Goal: Task Accomplishment & Management: Use online tool/utility

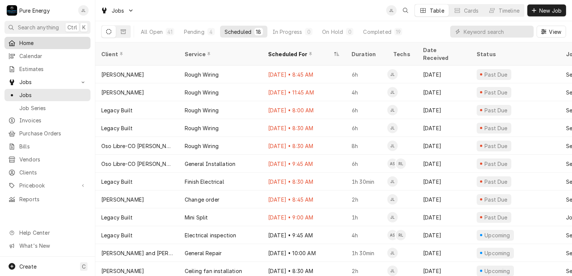
click at [38, 39] on span "Home" at bounding box center [52, 43] width 67 height 8
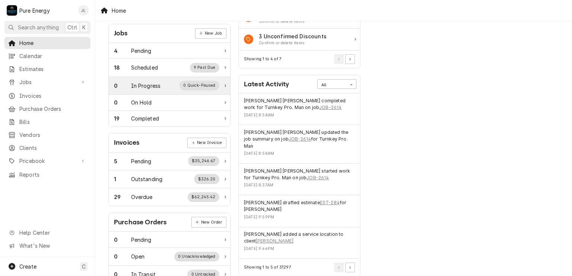
scroll to position [149, 0]
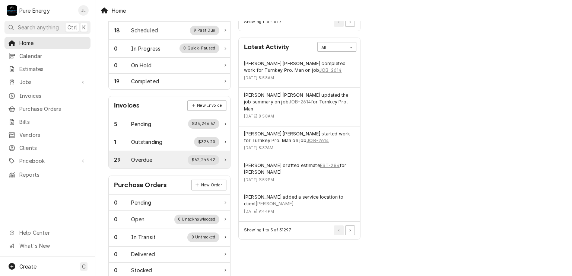
click at [161, 156] on div "29 Overdue $62,245.42" at bounding box center [166, 160] width 105 height 10
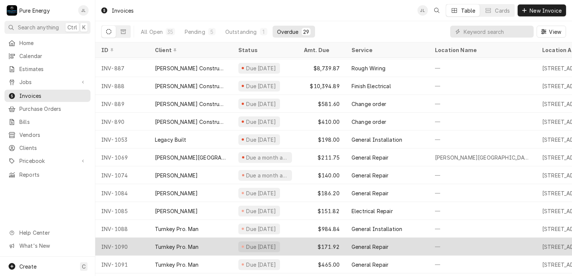
scroll to position [304, 0]
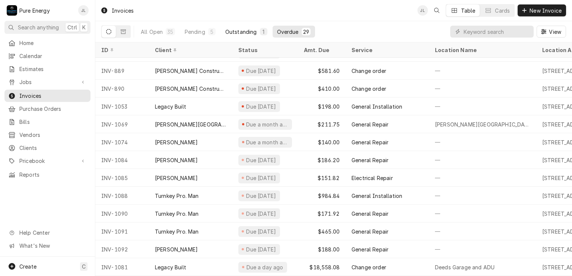
click at [246, 35] on div "Outstanding" at bounding box center [241, 32] width 32 height 8
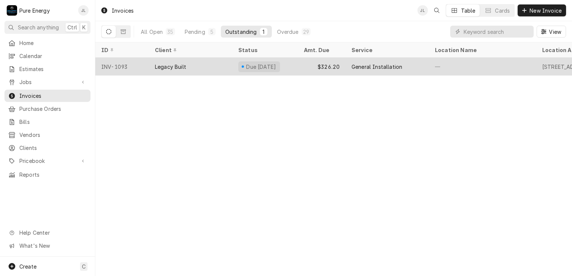
click at [481, 64] on div "—" at bounding box center [482, 67] width 107 height 18
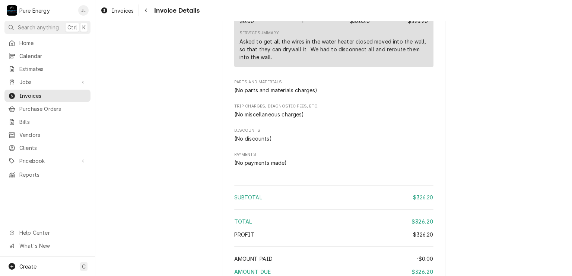
scroll to position [596, 0]
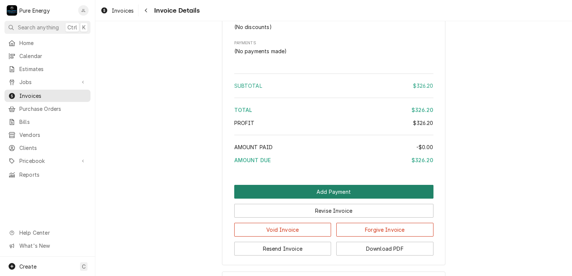
click at [335, 199] on button "Add Payment" at bounding box center [333, 192] width 199 height 14
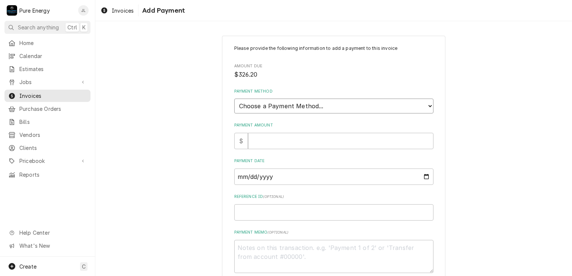
click at [426, 105] on select "Choose a Payment Method... Cash Check Credit/Debit Card ACH/eCheck Other" at bounding box center [333, 106] width 199 height 15
select select "2"
click at [234, 99] on select "Choose a Payment Method... Cash Check Credit/Debit Card ACH/eCheck Other" at bounding box center [333, 106] width 199 height 15
click at [292, 141] on input "Payment Amount" at bounding box center [340, 141] width 185 height 16
type textarea "x"
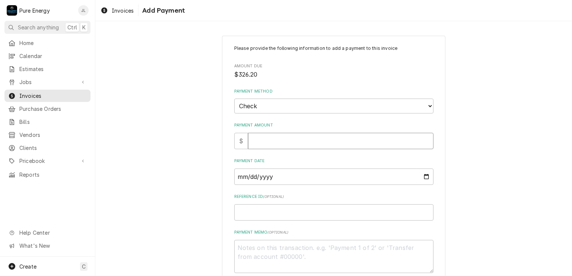
type input "3"
type textarea "x"
type input "32"
type textarea "x"
type input "326"
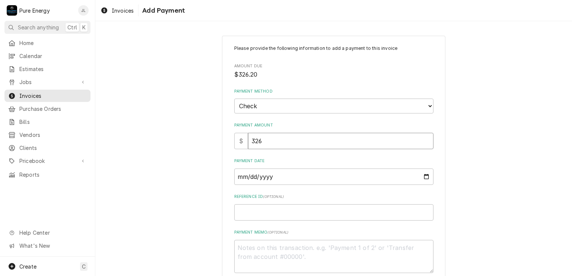
type textarea "x"
type input "326.2"
type textarea "x"
type input "326.20"
click at [424, 177] on input "Payment Date" at bounding box center [333, 177] width 199 height 16
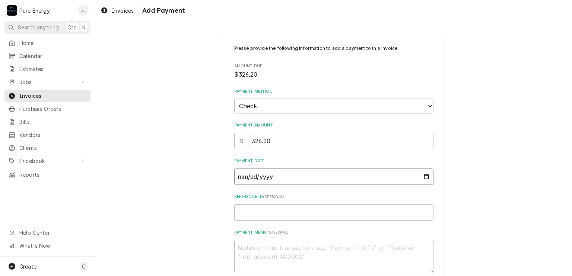
type input "[DATE]"
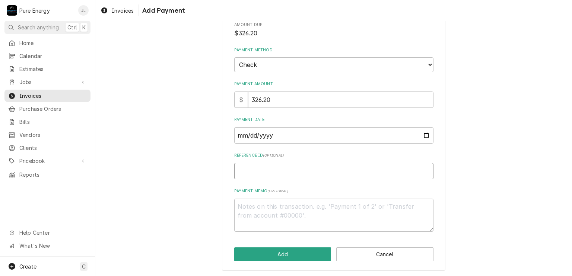
click at [246, 168] on input "Reference ID ( optional )" at bounding box center [333, 171] width 199 height 16
type textarea "x"
type input "8"
type textarea "x"
type input "81"
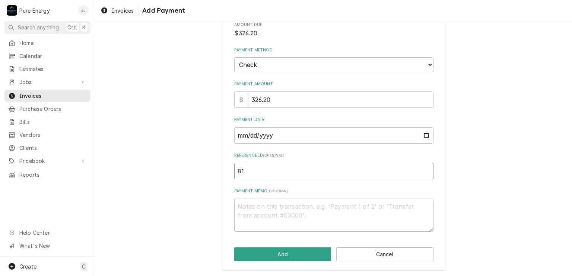
type textarea "x"
type input "812"
type textarea "x"
type input "8120"
click at [258, 213] on textarea "Payment Memo ( optional )" at bounding box center [333, 216] width 199 height 34
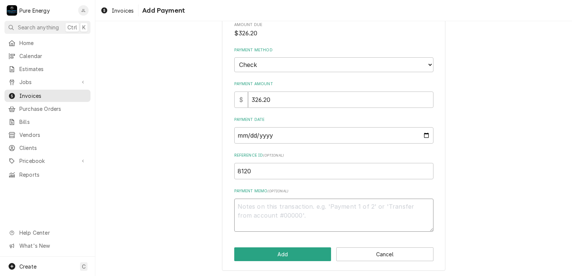
type textarea "x"
type textarea "P"
type textarea "x"
type textarea "Pa"
type textarea "x"
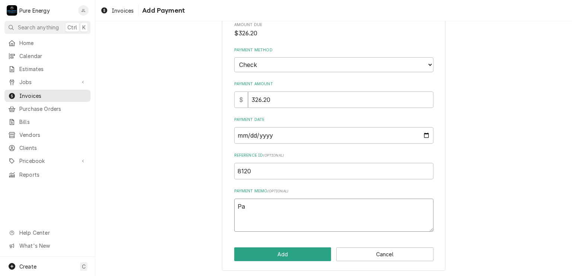
type textarea "Pay"
type textarea "x"
type textarea "Payi"
type textarea "x"
type textarea "Payin"
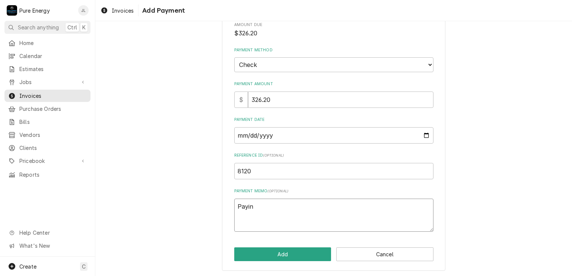
type textarea "x"
type textarea "Paying"
type textarea "x"
type textarea "Paying th"
type textarea "x"
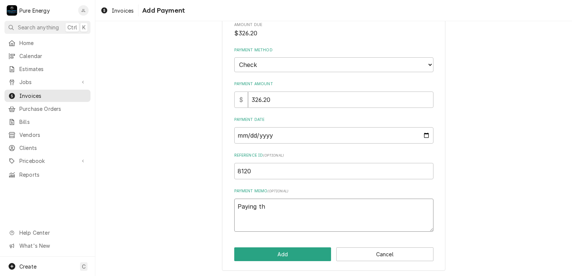
type textarea "Paying thi"
type textarea "x"
type textarea "Paying this"
type textarea "x"
type textarea "Paying this"
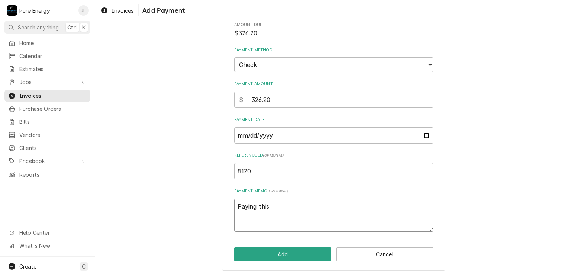
type textarea "x"
type textarea "Paying this a"
type textarea "x"
type textarea "Paying this an"
type textarea "x"
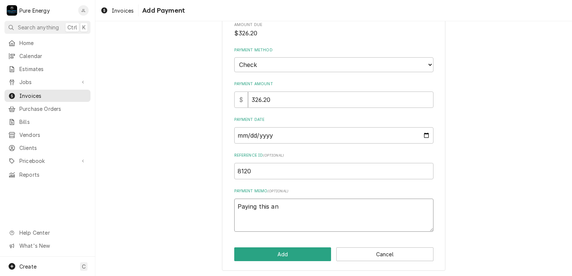
type textarea "Paying this and"
type textarea "x"
type textarea "Paying this and"
type textarea "x"
type textarea "Paying this and i"
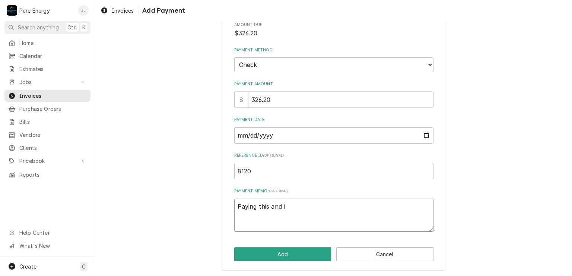
type textarea "x"
type textarea "Paying this and in"
type textarea "x"
type textarea "Paying this and inv"
type textarea "x"
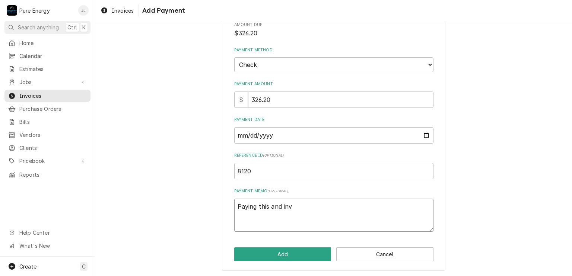
type textarea "Paying this and inv"
type textarea "x"
type textarea "Paying this and inv 1"
type textarea "x"
type textarea "Paying this and inv 10"
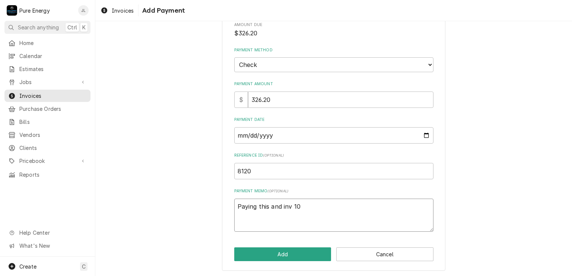
type textarea "x"
type textarea "Paying this and inv 105"
type textarea "x"
type textarea "Paying this and inv 1053"
click at [266, 254] on button "Add" at bounding box center [282, 255] width 97 height 14
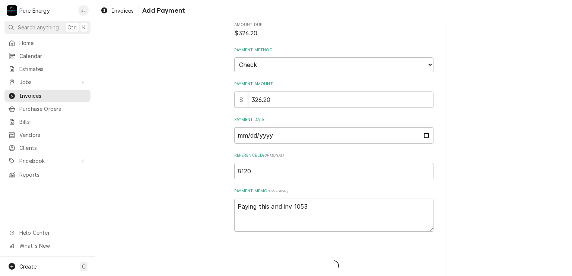
type textarea "x"
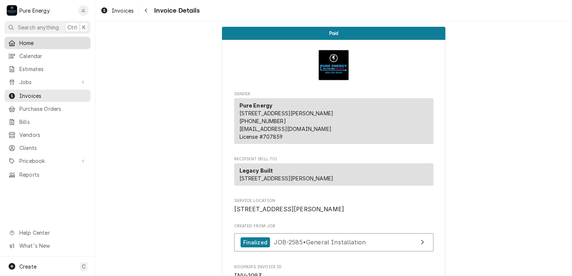
click at [57, 39] on span "Home" at bounding box center [52, 43] width 67 height 8
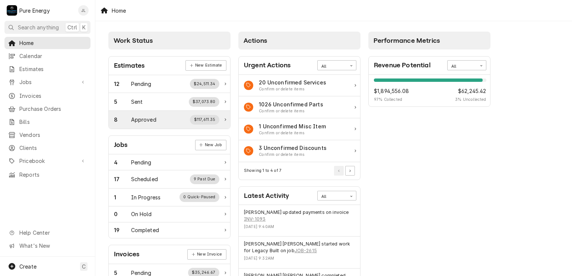
scroll to position [112, 0]
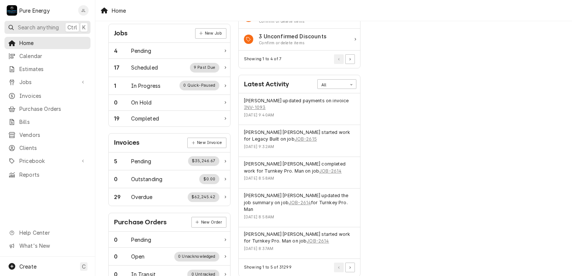
click at [47, 24] on span "Search anything" at bounding box center [38, 27] width 41 height 8
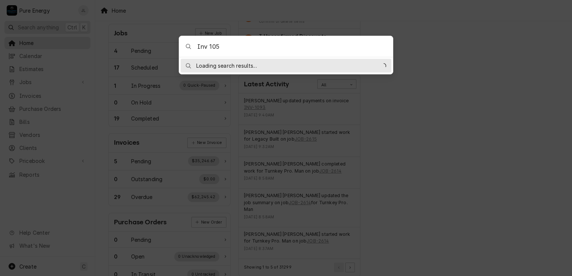
type input "Inv 1053"
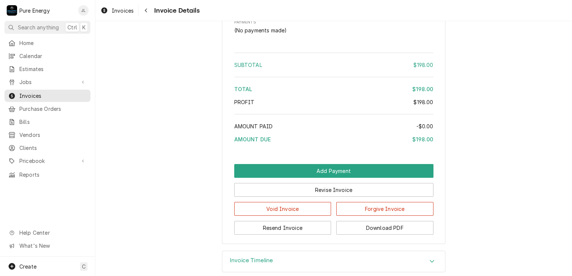
scroll to position [740, 0]
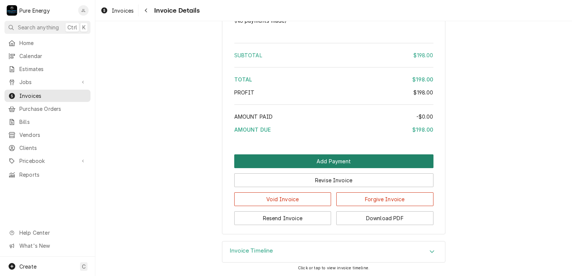
click at [334, 160] on button "Add Payment" at bounding box center [333, 162] width 199 height 14
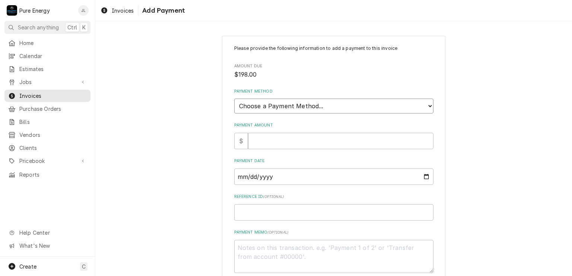
click at [300, 103] on select "Choose a Payment Method... Cash Check Credit/Debit Card ACH/eCheck Other" at bounding box center [333, 106] width 199 height 15
select select "2"
click at [234, 99] on select "Choose a Payment Method... Cash Check Credit/Debit Card ACH/eCheck Other" at bounding box center [333, 106] width 199 height 15
click at [286, 144] on input "Payment Amount" at bounding box center [340, 141] width 185 height 16
type textarea "x"
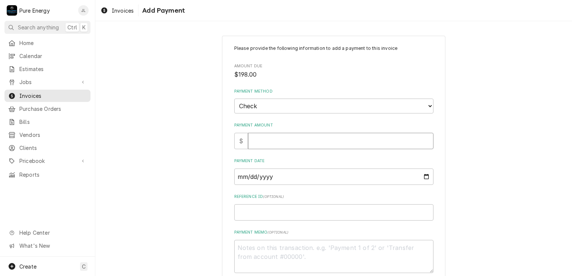
type input "1"
type textarea "x"
type input "19"
type textarea "x"
type input "198"
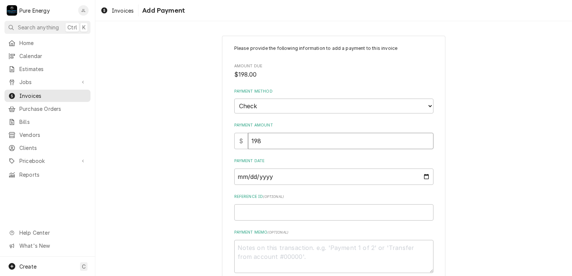
type textarea "x"
type input "198.0"
type textarea "x"
type input "198.00"
click at [422, 175] on input "Payment Date" at bounding box center [333, 177] width 199 height 16
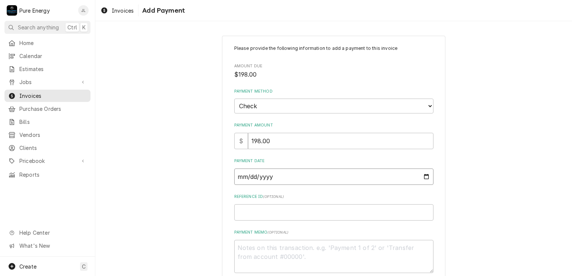
type textarea "x"
type input "2025-10-01"
click at [259, 205] on input "Reference ID ( optional )" at bounding box center [333, 212] width 199 height 16
type textarea "x"
type input "8"
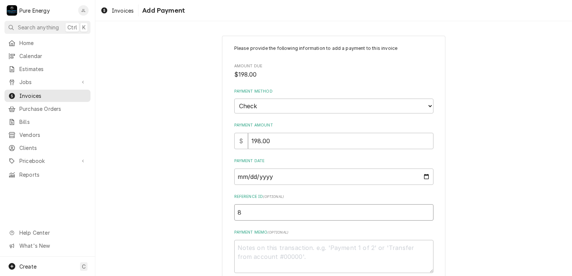
type textarea "x"
type input "81"
type textarea "x"
type input "812"
type textarea "x"
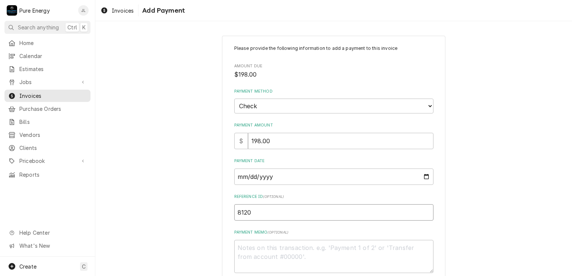
scroll to position [41, 0]
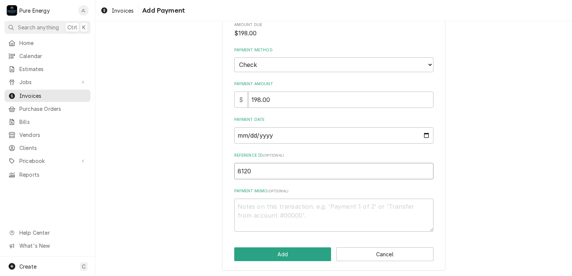
type input "8120"
click at [270, 214] on textarea "Payment Memo ( optional )" at bounding box center [333, 216] width 199 height 34
type textarea "x"
type textarea "P"
type textarea "x"
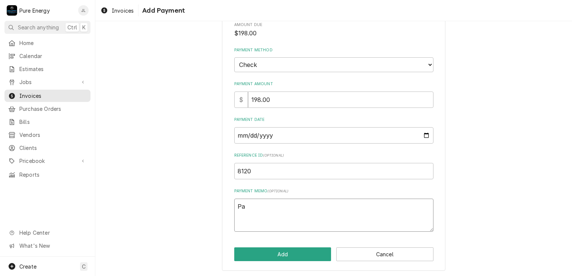
type textarea "Pay"
type textarea "x"
type textarea "Payi"
type textarea "x"
type textarea "Payin"
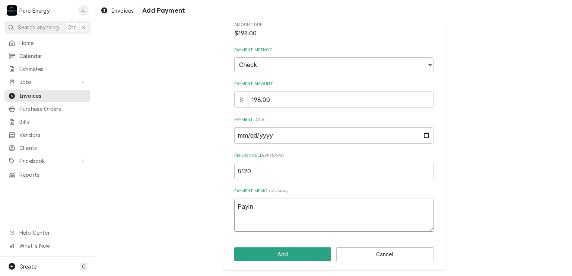
type textarea "x"
type textarea "Paying"
type textarea "x"
type textarea "Paying"
type textarea "x"
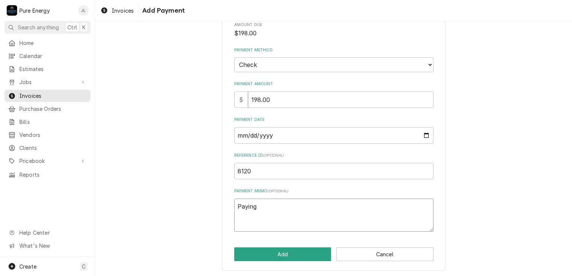
type textarea "Paying t"
type textarea "x"
type textarea "Paying th"
type textarea "x"
type textarea "Paying thi"
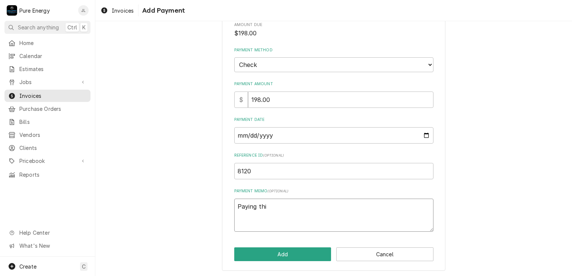
type textarea "x"
type textarea "Paying this"
type textarea "x"
type textarea "Paying this"
type textarea "x"
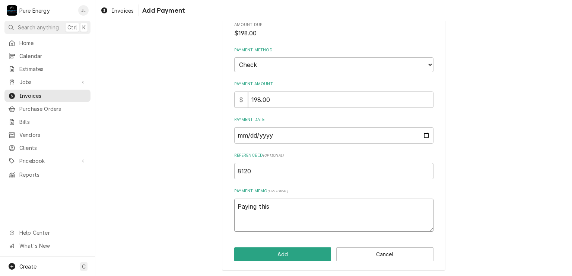
type textarea "Paying this a"
type textarea "x"
type textarea "Paying this an"
type textarea "x"
type textarea "Paying this and"
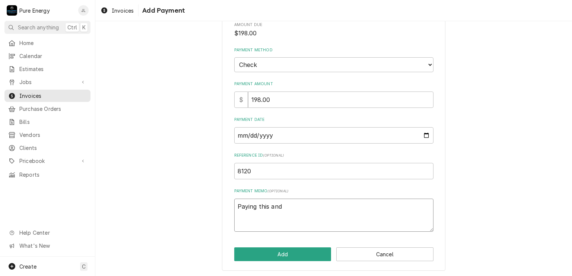
type textarea "x"
type textarea "Paying this and"
type textarea "x"
type textarea "Paying this and i"
type textarea "x"
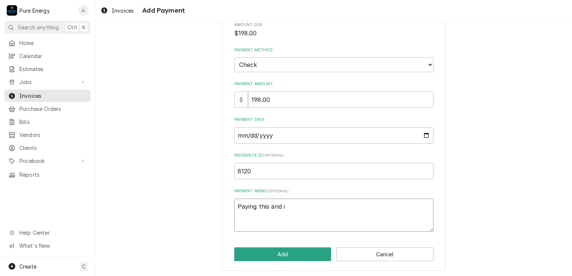
type textarea "Paying this and in"
type textarea "x"
type textarea "Paying this and inv"
type textarea "x"
type textarea "Paying this and inv"
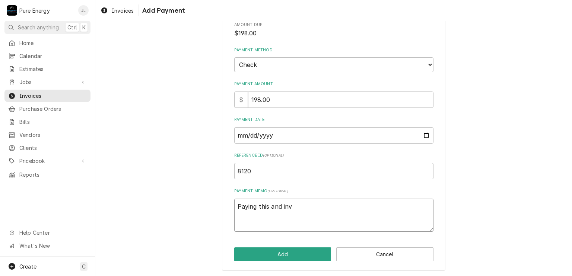
type textarea "x"
type textarea "Paying this and inv 1"
type textarea "x"
type textarea "Paying this and inv 10"
type textarea "x"
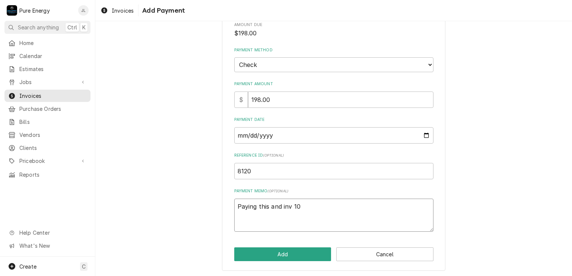
type textarea "Paying this and inv 109"
type textarea "x"
type textarea "Paying this and inv 1093"
click at [311, 252] on button "Add" at bounding box center [282, 255] width 97 height 14
type textarea "x"
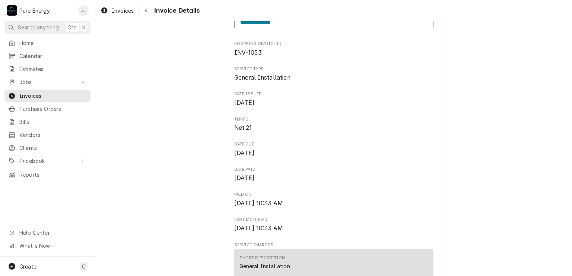
scroll to position [335, 0]
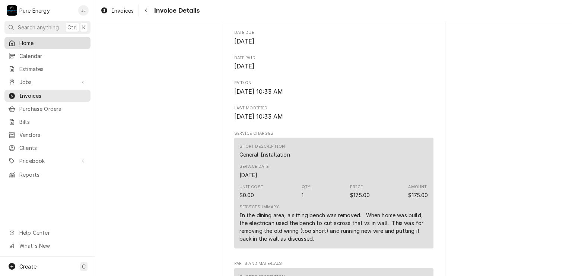
click at [43, 39] on span "Home" at bounding box center [52, 43] width 67 height 8
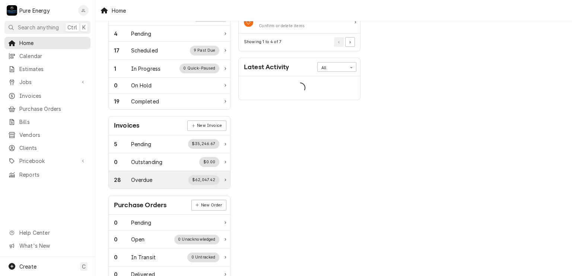
scroll to position [92, 0]
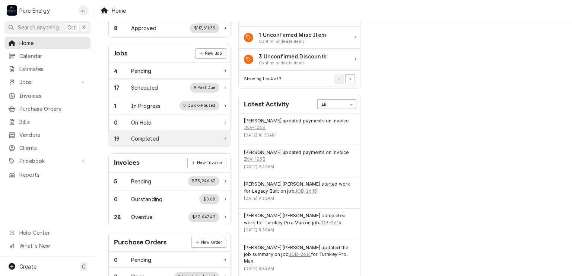
click at [143, 139] on div "Completed" at bounding box center [145, 139] width 28 height 8
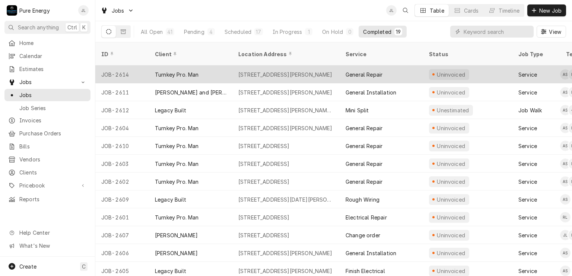
click at [398, 66] on div "General Repair" at bounding box center [381, 75] width 83 height 18
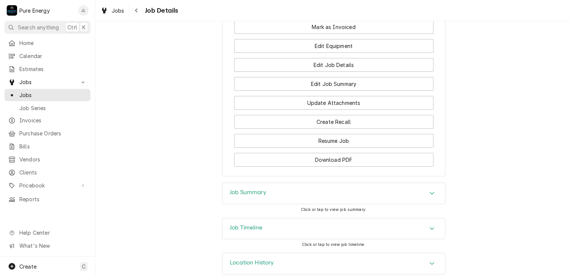
scroll to position [502, 0]
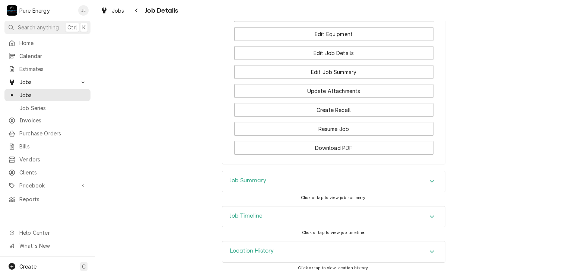
click at [253, 178] on h3 "Job Summary" at bounding box center [248, 180] width 36 height 7
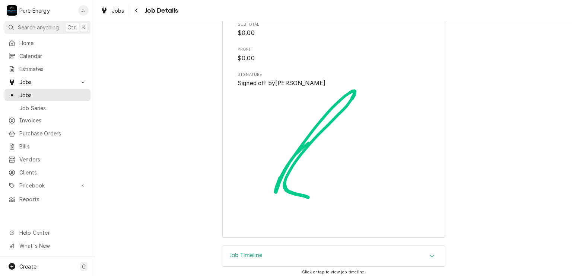
scroll to position [875, 0]
